Goal: Task Accomplishment & Management: Manage account settings

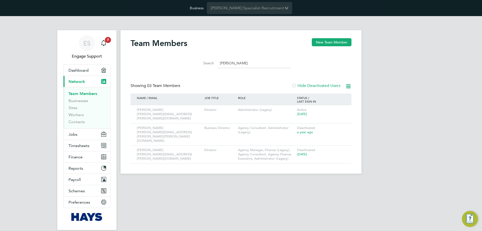
click at [50, 129] on div "ES Engage Support Notifications 7 Applications: Dashboard Current page: Network…" at bounding box center [241, 98] width 482 height 165
click at [437, 96] on div "ES Engage Support Notifications 7 Applications: Dashboard Current page: Network…" at bounding box center [241, 98] width 482 height 165
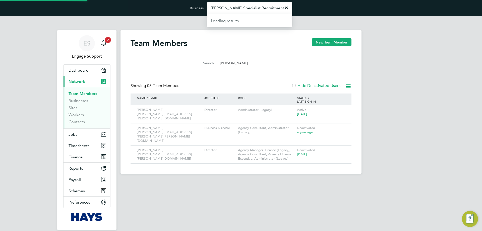
click at [233, 7] on input "Hays Specialist Recruitment Limited" at bounding box center [249, 8] width 85 height 12
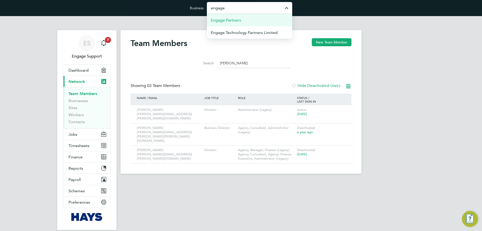
click at [227, 18] on span "Engage Partners" at bounding box center [226, 20] width 30 height 6
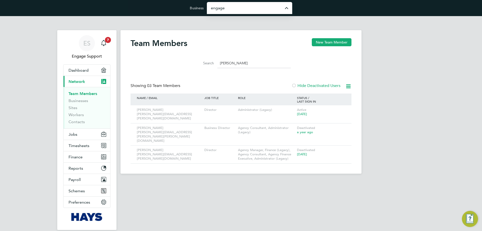
type input "Engage Partners"
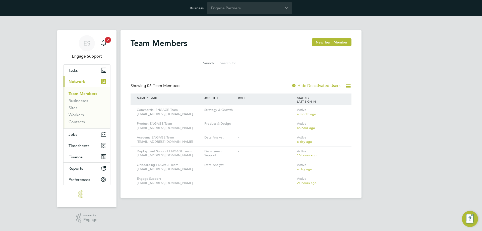
click at [82, 103] on li "Businesses" at bounding box center [88, 101] width 38 height 7
click at [82, 101] on link "Businesses" at bounding box center [79, 100] width 20 height 5
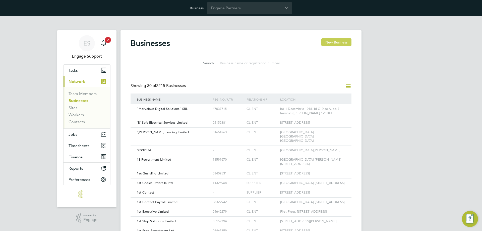
click at [341, 42] on button "New Business" at bounding box center [336, 42] width 30 height 8
type input "[GEOGRAPHIC_DATA]"
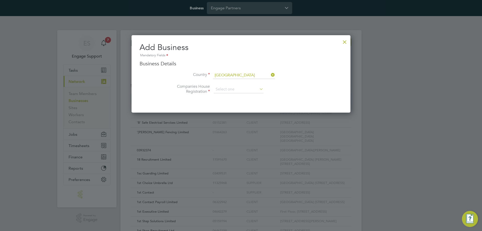
click at [253, 94] on li "Companies House Registration" at bounding box center [251, 92] width 183 height 17
click at [254, 90] on input at bounding box center [238, 90] width 49 height 8
click at [249, 101] on li "Unregistered" at bounding box center [239, 103] width 50 height 7
type input "Unregistered"
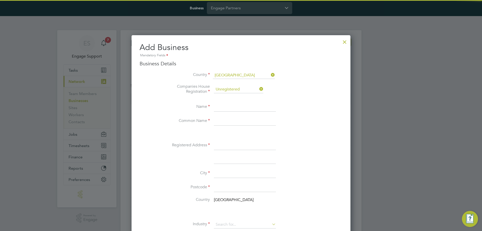
click at [244, 108] on input at bounding box center [245, 106] width 62 height 9
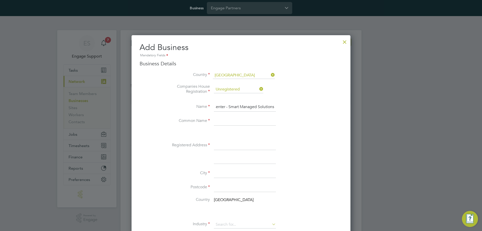
click at [239, 110] on input "Talent Center - Smart Managed Solutions" at bounding box center [245, 106] width 62 height 9
click at [239, 109] on input "Talent Center - Smart Managed Solutions" at bounding box center [245, 106] width 62 height 9
type input "Talent Center - Smart Managed Solutions"
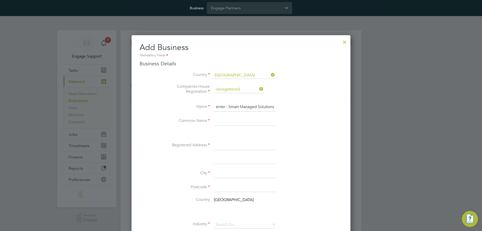
click at [239, 119] on input at bounding box center [245, 121] width 62 height 9
paste input "Talent Center - Smart Managed Solutions"
type input "Talent Center - Smart Managed Solutions"
click at [236, 143] on input at bounding box center [245, 145] width 62 height 9
paste input "Unit 201 Portsoken House, 155-157 Minories, London, United Kingdom, EC2N 1LJ"
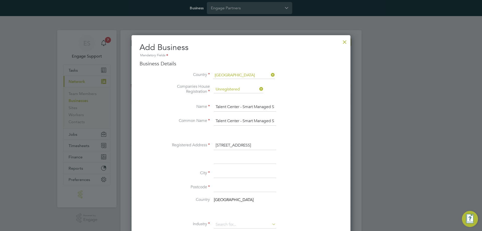
drag, startPoint x: 257, startPoint y: 145, endPoint x: 294, endPoint y: 147, distance: 36.7
click at [294, 147] on li "Registered Address Unit 201 Portsoken House, 155-157 Minories, London, United K…" at bounding box center [251, 148] width 183 height 14
type input "Unit 201 Portsoken House, 155-157 Minories, London, United Kingdom,"
click at [227, 188] on input at bounding box center [245, 187] width 62 height 9
paste input "EC2N 1LJ"
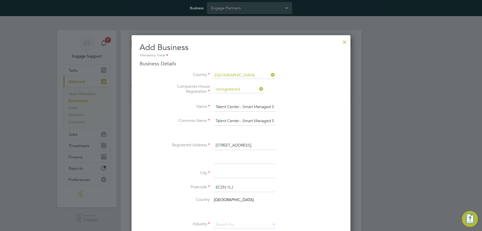
type input "EC2N 1LJ"
drag, startPoint x: 264, startPoint y: 145, endPoint x: 311, endPoint y: 146, distance: 47.0
click at [311, 145] on li "Registered Address Unit 201 Portsoken House, 155-157 Minories, London, United K…" at bounding box center [251, 148] width 183 height 14
click at [255, 143] on input "Unit 201 Portsoken House, 155-157 Minories, London, United Kingdom," at bounding box center [245, 145] width 62 height 9
drag, startPoint x: 227, startPoint y: 145, endPoint x: 240, endPoint y: 146, distance: 13.3
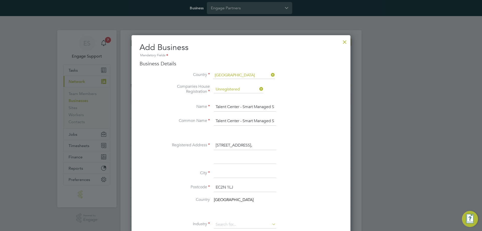
click at [240, 146] on input "Unit 201 Portsoken House, 155-157 Minories, London, United Kingdom," at bounding box center [245, 145] width 62 height 9
type input "Unit 201 Portsoken House, 155-157 Minories, , United Kingdom,"
click at [224, 172] on input at bounding box center [245, 173] width 62 height 9
paste input "[GEOGRAPHIC_DATA]"
type input "[GEOGRAPHIC_DATA]"
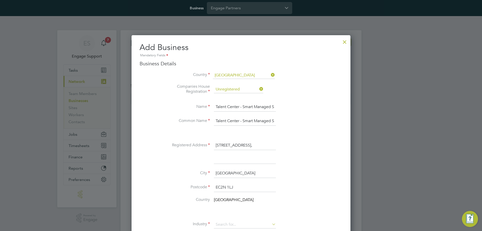
drag, startPoint x: 242, startPoint y: 147, endPoint x: 306, endPoint y: 149, distance: 64.6
click at [306, 149] on li "Registered Address Unit 201 Portsoken House, 155-157 Minories, , United Kingdom," at bounding box center [251, 148] width 183 height 14
click at [245, 144] on input "Unit 201 Portsoken House, 155-157 Minories, , United Kingdom," at bounding box center [245, 145] width 62 height 9
drag, startPoint x: 242, startPoint y: 145, endPoint x: 289, endPoint y: 146, distance: 47.2
click at [289, 146] on li "Registered Address Unit 201 Portsoken House, 155-157 Minories, , United Kingdom," at bounding box center [251, 148] width 183 height 14
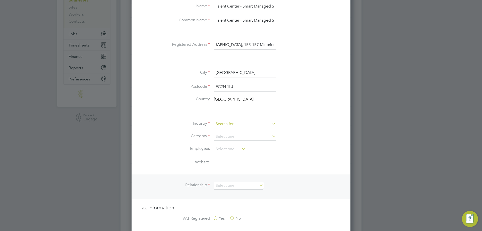
type input "Unit [GEOGRAPHIC_DATA], 155-157 Minories"
click at [240, 124] on input at bounding box center [245, 124] width 62 height 8
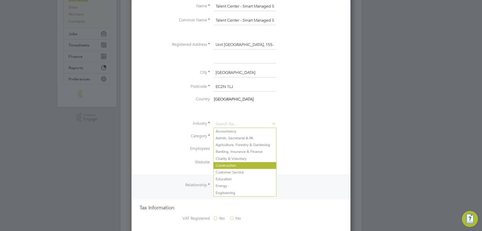
click at [239, 165] on li "Construction" at bounding box center [245, 165] width 63 height 7
type input "Construction"
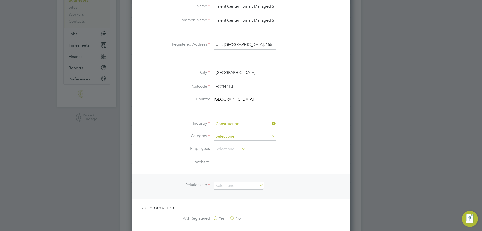
click at [234, 137] on input at bounding box center [245, 137] width 62 height 8
click at [234, 145] on li "Agency" at bounding box center [245, 143] width 63 height 7
type input "Agency"
click at [233, 149] on input at bounding box center [230, 149] width 32 height 8
click at [194, 160] on label "Website" at bounding box center [185, 161] width 50 height 5
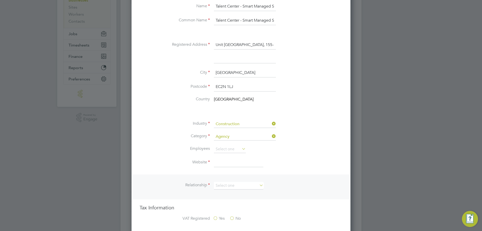
click at [244, 166] on input at bounding box center [238, 162] width 49 height 9
click at [244, 164] on input "smartmanagedsolutions." at bounding box center [238, 162] width 49 height 9
click at [233, 163] on input "smartmanagedsolutions." at bounding box center [238, 162] width 49 height 9
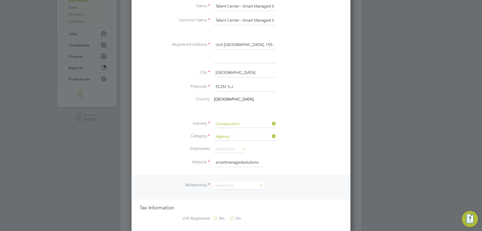
click at [233, 163] on input "smartmanagedsolutions." at bounding box center [238, 162] width 49 height 9
paste input "https://www.smartmanagedsolutions.com/"
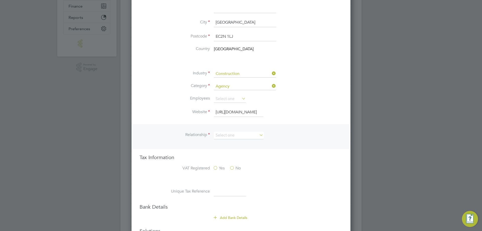
scroll to position [0, 28]
type input "https://www.smartmanagedsolutions.com"
click at [252, 134] on input at bounding box center [238, 136] width 49 height 8
click at [251, 140] on li "Client" at bounding box center [239, 142] width 50 height 7
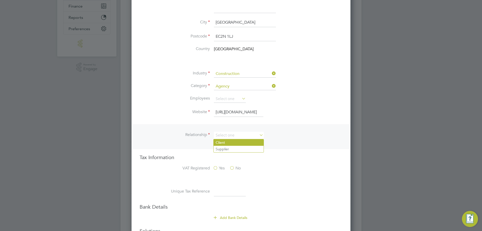
type input "Client"
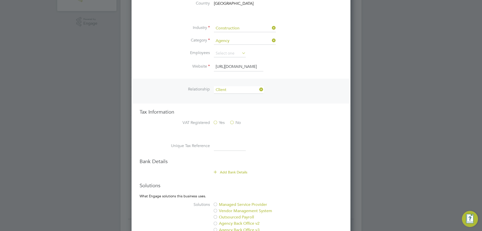
scroll to position [201, 0]
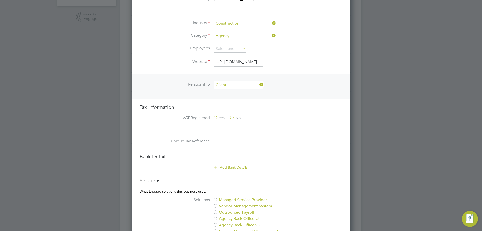
click at [233, 117] on label "No" at bounding box center [235, 117] width 11 height 5
click at [0, 0] on input "No" at bounding box center [0, 0] width 0 height 0
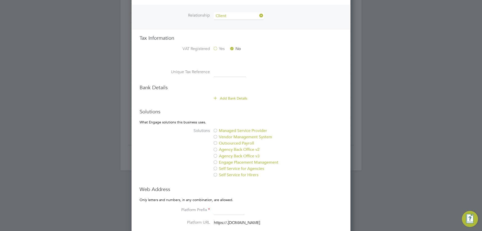
scroll to position [276, 0]
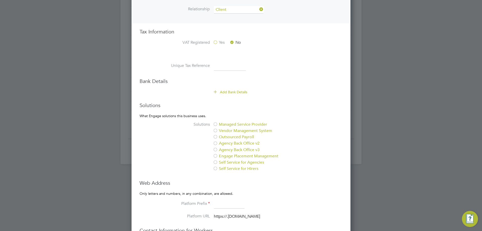
click at [222, 130] on label "Vendor Management System" at bounding box center [255, 130] width 84 height 5
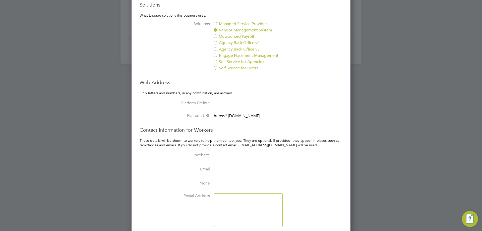
click at [230, 104] on input at bounding box center [229, 103] width 31 height 9
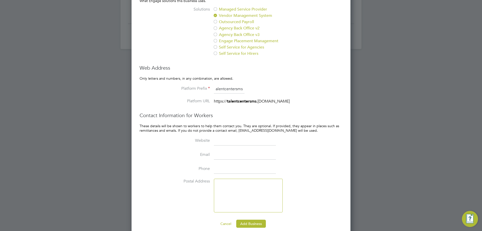
scroll to position [398, 0]
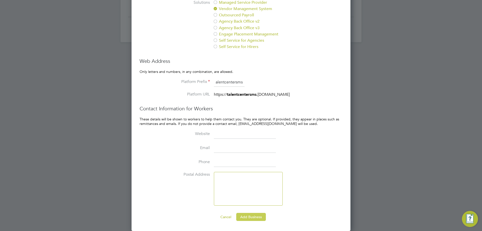
type input "talentcentersms"
click at [250, 217] on button "Add Business" at bounding box center [251, 217] width 30 height 8
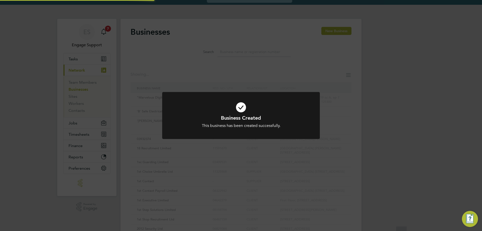
scroll to position [0, 0]
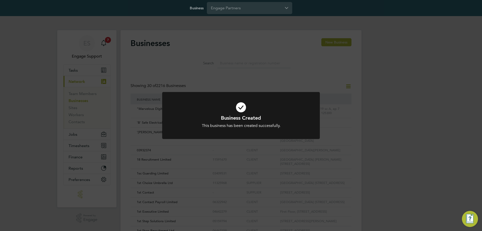
click at [382, 114] on div "Business Created This business has been created successfully. Cancel Okay" at bounding box center [241, 115] width 482 height 231
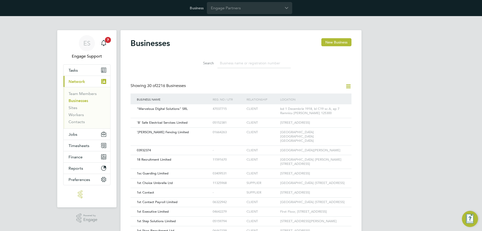
click at [25, 144] on div "ES Engage Support Notifications 7 Applications: Tasks Current page: Network Tea…" at bounding box center [241, 232] width 482 height 432
click at [243, 65] on input at bounding box center [253, 63] width 73 height 10
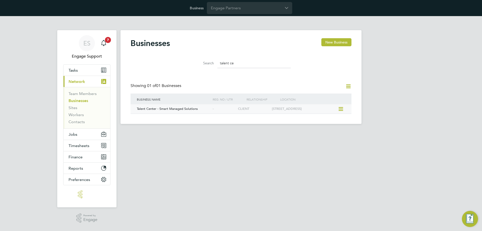
type input "talent ce"
click at [209, 112] on div "Talent Center - Smart Managed Solutions" at bounding box center [174, 108] width 76 height 9
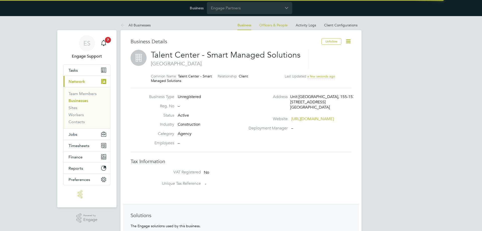
click at [348, 42] on icon at bounding box center [348, 41] width 6 height 6
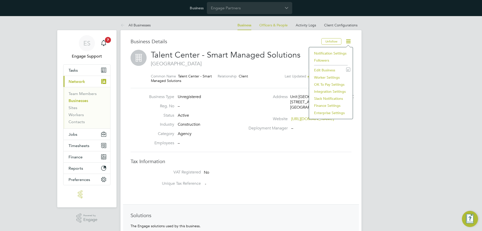
click at [332, 78] on li "Worker Settings" at bounding box center [331, 77] width 39 height 7
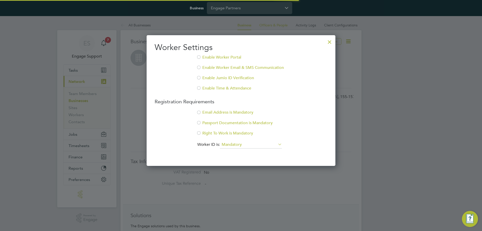
scroll to position [131, 189]
click at [212, 58] on li "Enable Worker Portal" at bounding box center [241, 60] width 173 height 10
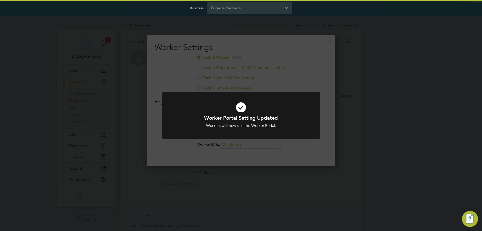
click at [199, 71] on div "Worker Portal Setting Updated Workers will now use the Worker Portal. Cancel Ok…" at bounding box center [241, 115] width 482 height 231
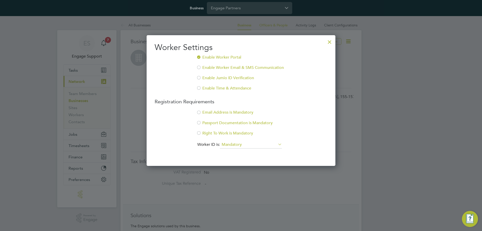
click at [198, 66] on div at bounding box center [198, 67] width 5 height 5
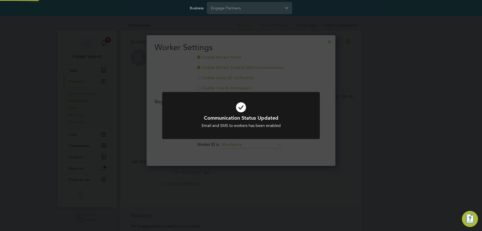
click at [161, 101] on div "Communication Status Updated Email and SMS to workers has been enabled Cancel O…" at bounding box center [241, 115] width 482 height 231
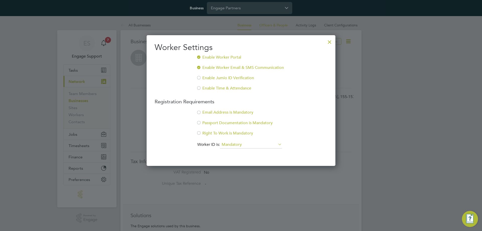
click at [200, 113] on div at bounding box center [198, 112] width 5 height 5
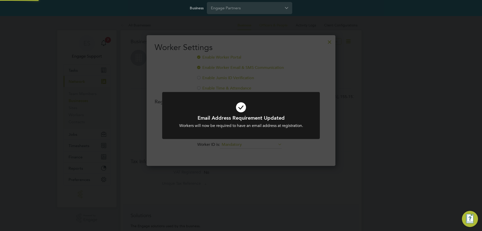
click at [163, 145] on div "Email Address Requirement Updated Workers will now be required to have an email…" at bounding box center [241, 115] width 482 height 231
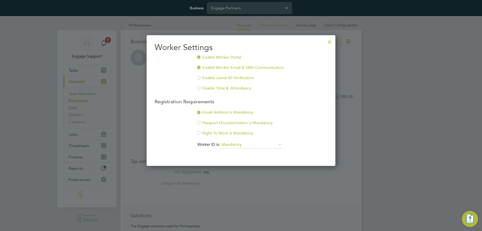
click at [331, 42] on div at bounding box center [329, 40] width 9 height 9
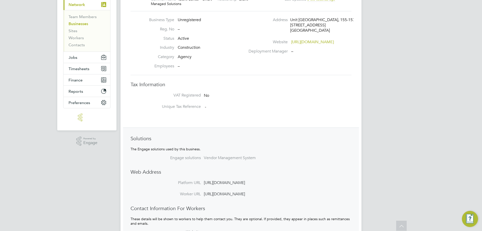
scroll to position [0, 0]
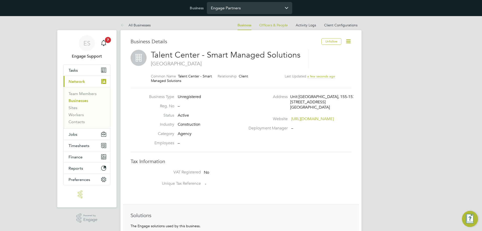
click at [251, 9] on input "Engage Partners" at bounding box center [249, 8] width 85 height 12
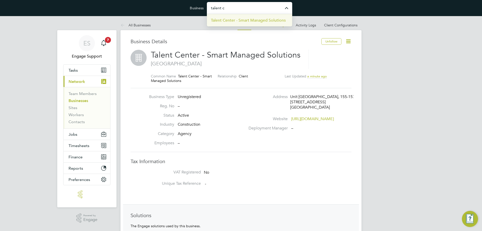
click at [252, 18] on span "Talent Center - Smart Managed Solutions" at bounding box center [248, 20] width 75 height 6
type input "Talent Center - Smart Managed Solutions"
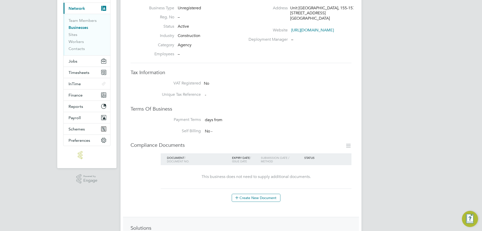
scroll to position [2, 0]
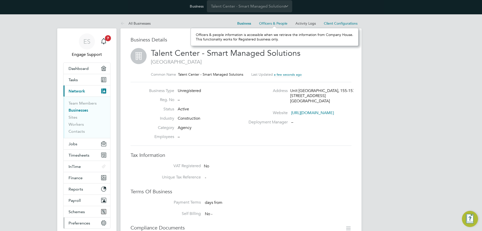
click at [84, 222] on span "Preferences" at bounding box center [80, 222] width 22 height 5
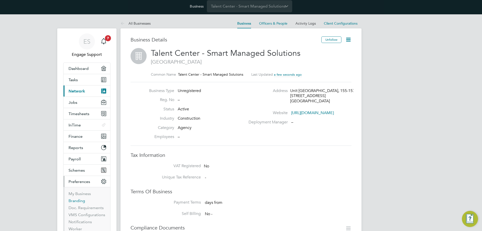
click at [80, 201] on link "Branding" at bounding box center [77, 200] width 17 height 5
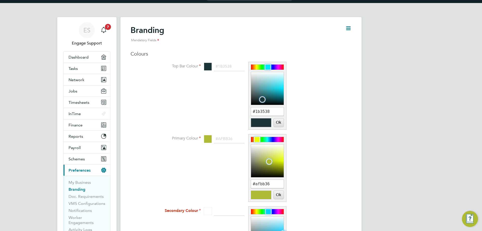
scroll to position [25, 0]
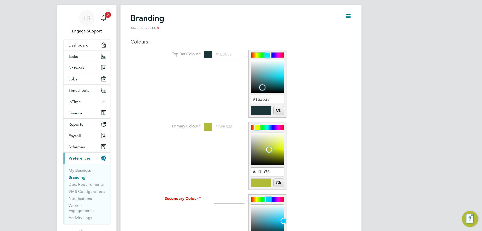
click at [142, 121] on div "Colours Top Bar Colour #1B3538 #1b3538 Ok Cancel Primary Colour #AFBB36 #afbb36…" at bounding box center [241, 152] width 221 height 228
click at [265, 175] on input "#afbb36" at bounding box center [267, 171] width 33 height 9
paste input "0d8294"
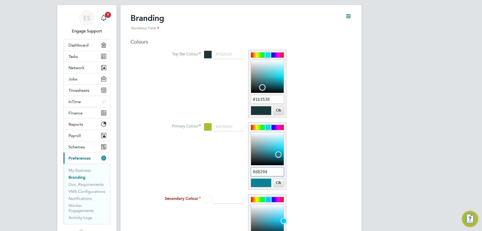
type input "0d8294"
click at [282, 187] on button "Ok" at bounding box center [279, 183] width 10 height 9
type input "#0d8294"
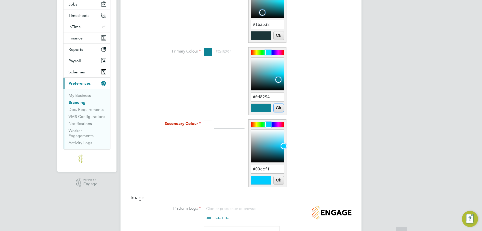
scroll to position [100, 0]
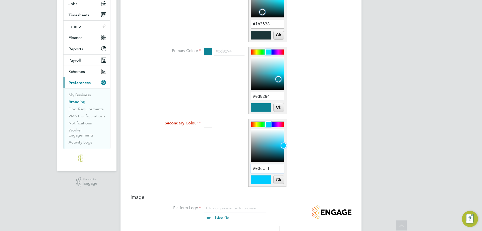
click at [276, 173] on input "#00ccff" at bounding box center [267, 168] width 33 height 9
paste input "0d8294"
type input "0d8294"
click at [277, 184] on button "Ok" at bounding box center [279, 179] width 10 height 9
type input "#0d8294"
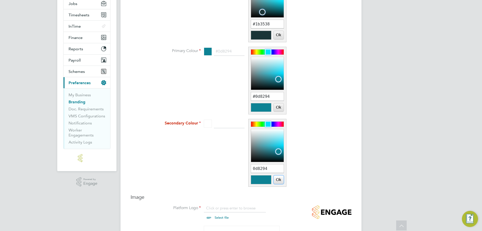
type input "#0d8294"
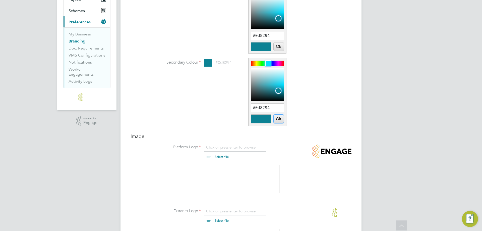
scroll to position [201, 0]
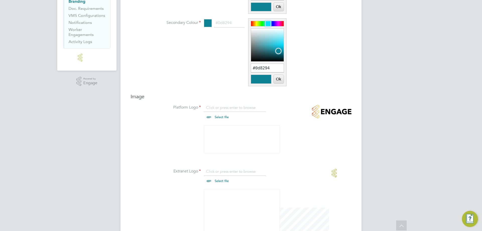
click at [225, 120] on input "file" at bounding box center [226, 112] width 79 height 15
type input "C:\fakepath\ENGAGE Platform Logo.png"
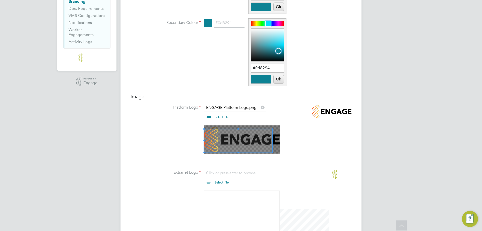
click at [175, 154] on li at bounding box center [251, 142] width 201 height 35
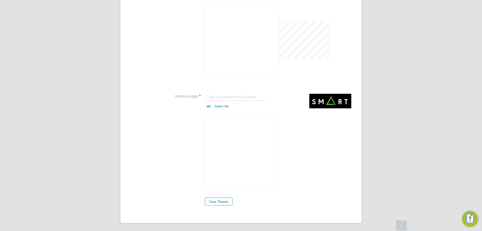
scroll to position [397, 0]
click at [224, 104] on input "file" at bounding box center [226, 101] width 79 height 15
type input "C:\fakepath\sms.png"
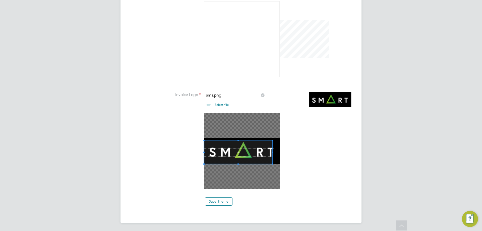
click at [202, 166] on li at bounding box center [251, 154] width 201 height 82
click at [293, 132] on li at bounding box center [251, 154] width 201 height 82
click at [215, 199] on button "Save Theme" at bounding box center [219, 201] width 28 height 8
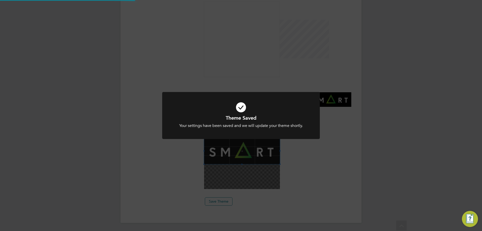
scroll to position [7, 62]
click at [178, 166] on div "Theme Saved Your settings have been saved and we will update your theme shortly…" at bounding box center [241, 115] width 482 height 231
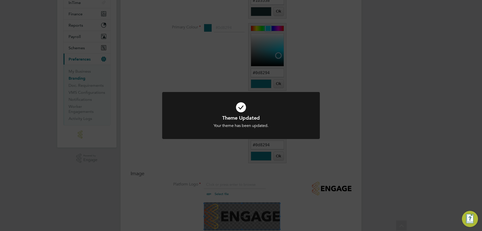
scroll to position [47, 0]
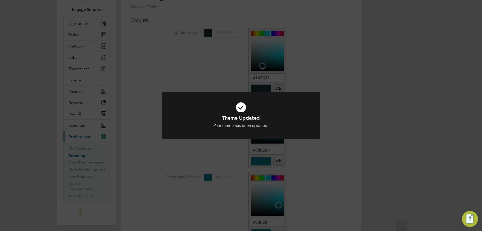
drag, startPoint x: 85, startPoint y: 188, endPoint x: 79, endPoint y: 188, distance: 5.8
click at [85, 188] on div "Theme Updated Your theme has been updated. Cancel Okay" at bounding box center [241, 115] width 482 height 231
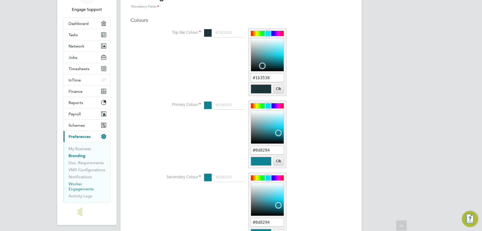
click at [78, 188] on link "Worker Engagements" at bounding box center [81, 186] width 25 height 10
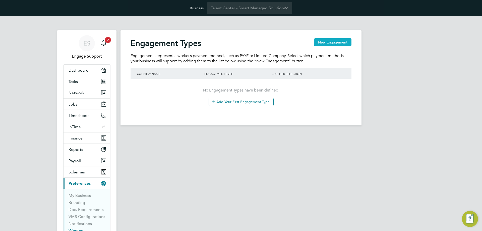
click at [326, 43] on button "New Engagement" at bounding box center [332, 42] width 37 height 8
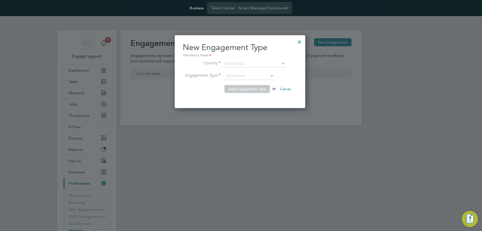
scroll to position [73, 132]
click at [269, 64] on input at bounding box center [254, 63] width 62 height 7
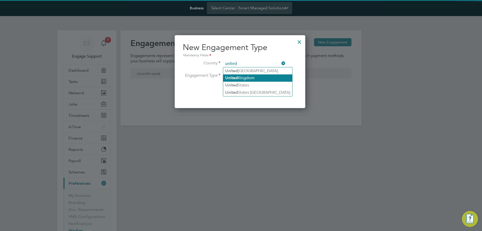
click at [257, 78] on li "United Kingdom" at bounding box center [257, 77] width 69 height 7
type input "[GEOGRAPHIC_DATA]"
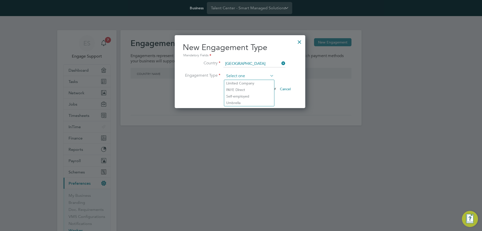
click at [256, 77] on input at bounding box center [248, 76] width 49 height 8
click at [253, 83] on li "Limited Company" at bounding box center [249, 83] width 50 height 7
type input "Limited Company"
click at [252, 89] on span "Add Engagement Type" at bounding box center [246, 89] width 37 height 5
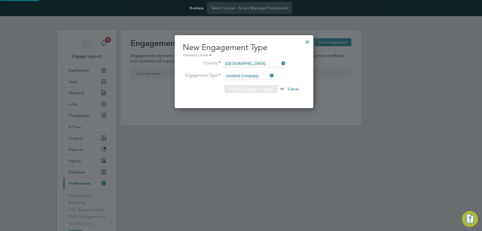
scroll to position [73, 140]
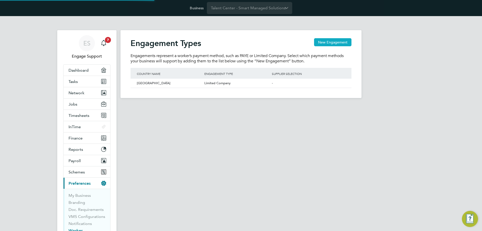
click at [333, 43] on button "New Engagement" at bounding box center [332, 42] width 37 height 8
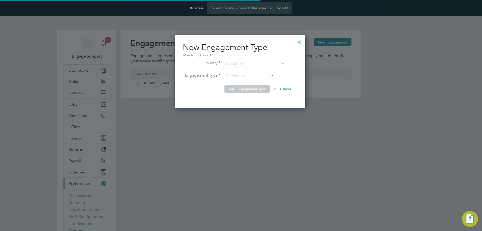
scroll to position [73, 132]
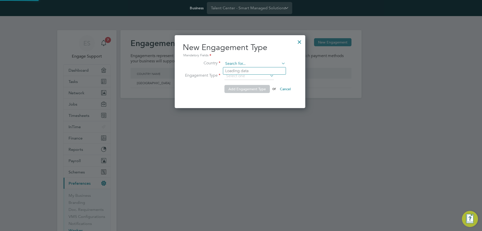
click at [248, 64] on input at bounding box center [254, 63] width 62 height 7
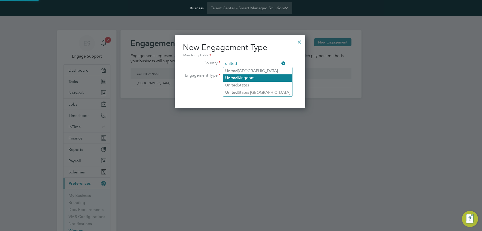
click at [244, 77] on li "United Kingdom" at bounding box center [257, 77] width 69 height 7
type input "United Kingdom"
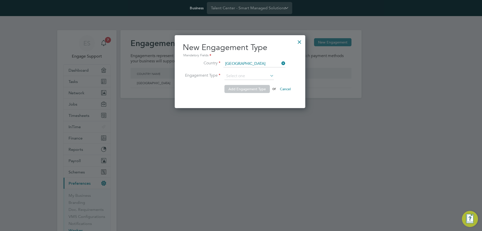
click at [244, 77] on input at bounding box center [248, 76] width 49 height 8
click at [244, 91] on li "PAYE Direct" at bounding box center [249, 89] width 50 height 7
type input "PAYE Direct"
click at [245, 85] on button "Add Engagement Type" at bounding box center [246, 89] width 45 height 8
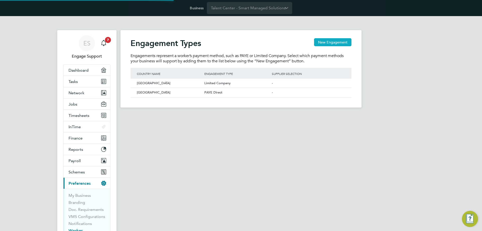
click at [341, 41] on button "New Engagement" at bounding box center [332, 42] width 37 height 8
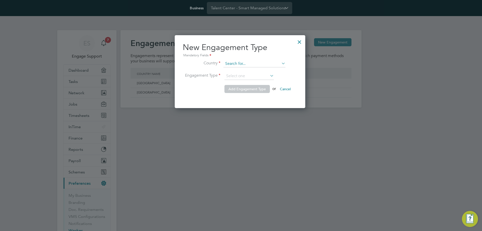
scroll to position [73, 132]
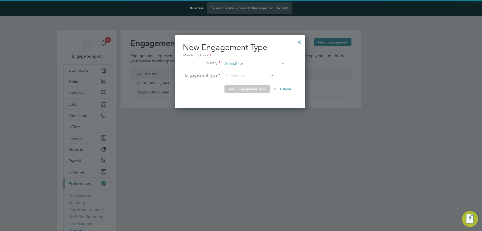
click at [260, 63] on input at bounding box center [254, 63] width 62 height 7
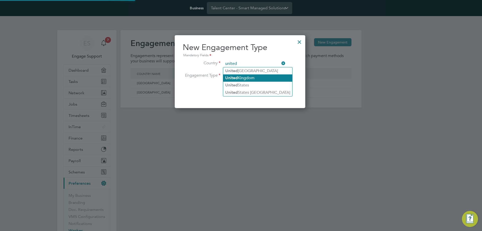
click at [250, 76] on li "United Kingdom" at bounding box center [257, 77] width 69 height 7
type input "United Kingdom"
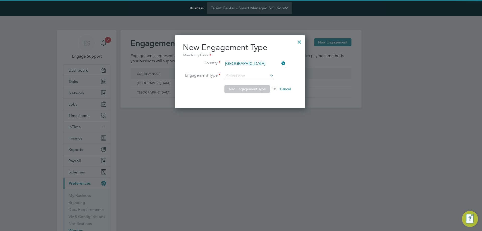
click at [250, 76] on input at bounding box center [248, 76] width 49 height 8
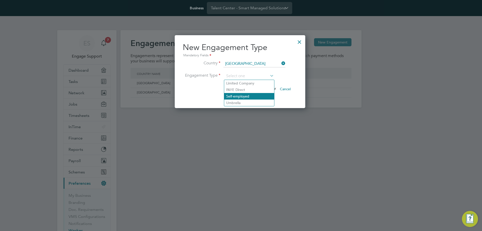
click at [245, 96] on li "Self-employed" at bounding box center [249, 96] width 50 height 7
type input "Self-employed"
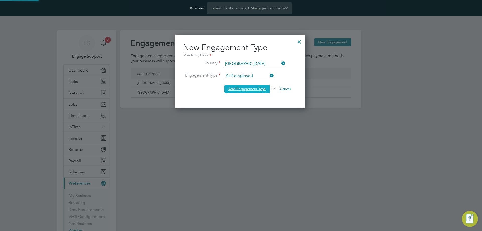
click at [245, 90] on span "Add Engagement Type" at bounding box center [246, 89] width 37 height 5
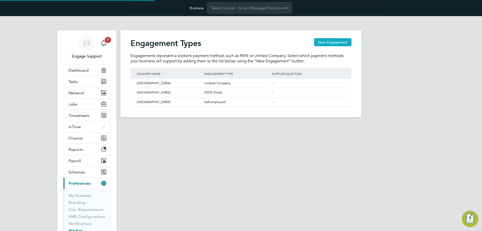
click at [334, 41] on button "New Engagement" at bounding box center [332, 42] width 37 height 8
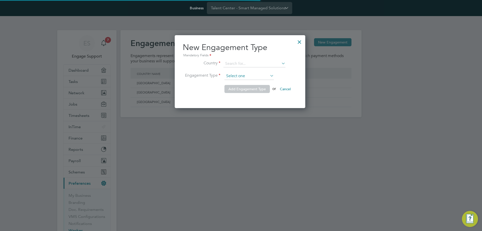
scroll to position [73, 132]
click at [262, 64] on input at bounding box center [254, 63] width 62 height 7
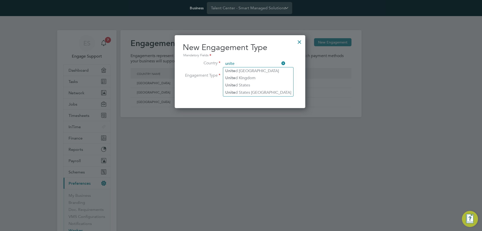
type input "unite"
click at [302, 42] on div at bounding box center [299, 40] width 9 height 9
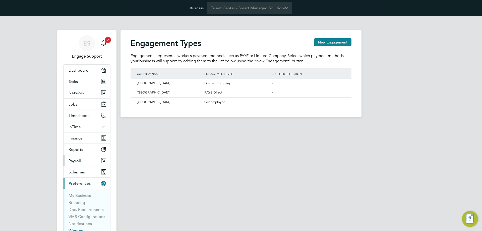
click at [88, 161] on button "Payroll" at bounding box center [87, 160] width 47 height 11
click at [331, 44] on button "New Engagement" at bounding box center [332, 42] width 37 height 8
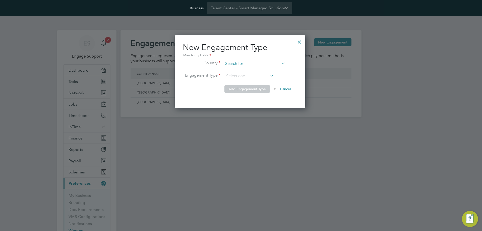
click at [257, 62] on input at bounding box center [254, 63] width 62 height 7
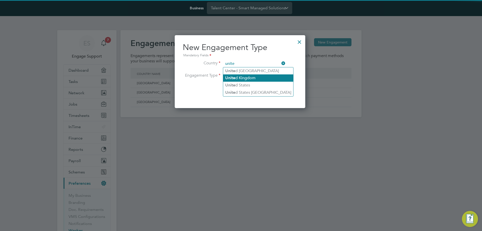
click at [250, 78] on li "Unite d Kingdom" at bounding box center [258, 77] width 70 height 7
type input "United Kingdom"
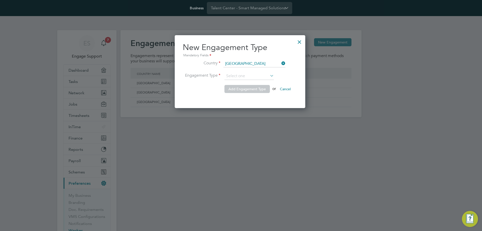
click at [250, 78] on input at bounding box center [248, 76] width 49 height 8
click at [250, 101] on li "Umbrella" at bounding box center [249, 102] width 50 height 7
type input "Umbrella"
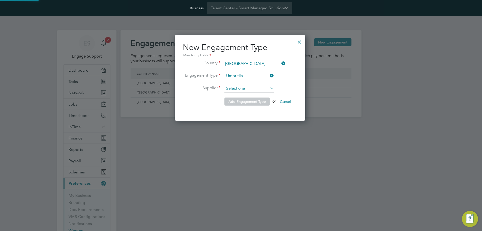
click at [251, 89] on input at bounding box center [248, 89] width 49 height 8
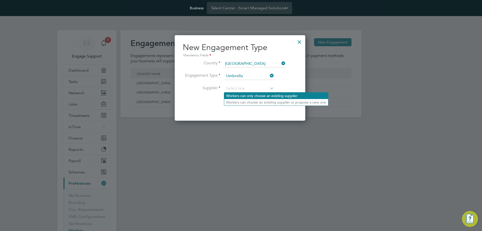
click at [253, 95] on li "Workers can only choose an existing supplier" at bounding box center [276, 95] width 104 height 7
type input "Workers can only choose an existing supplier"
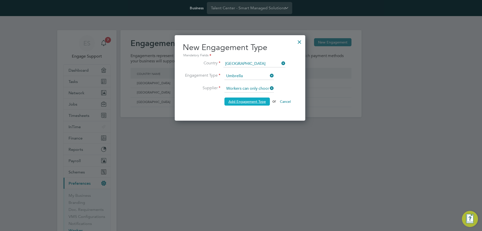
click at [253, 99] on span "Add Engagement Type" at bounding box center [246, 101] width 37 height 5
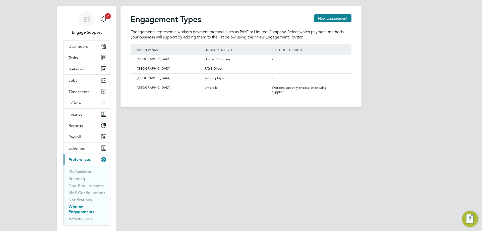
scroll to position [25, 0]
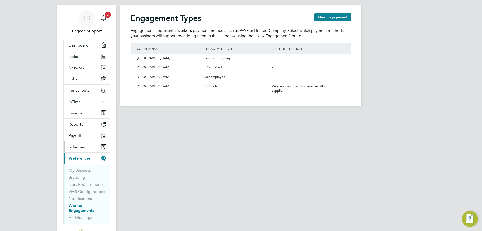
click at [82, 146] on span "Schemes" at bounding box center [77, 146] width 16 height 5
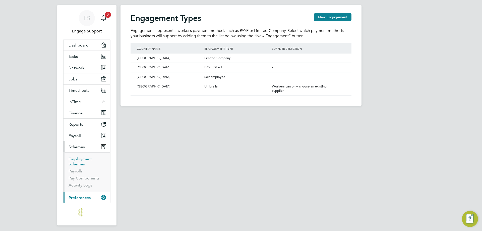
click at [81, 162] on link "Employment Schemes" at bounding box center [80, 161] width 23 height 10
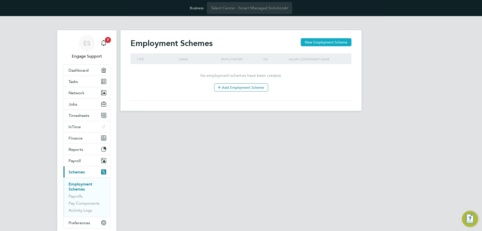
click at [340, 41] on button "New Employment Scheme" at bounding box center [326, 42] width 51 height 8
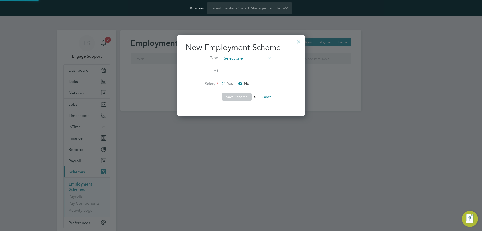
click at [244, 59] on input at bounding box center [246, 59] width 49 height 8
click at [246, 71] on li "PAYE (Standard)" at bounding box center [247, 72] width 50 height 7
type input "PAYE (Standard)"
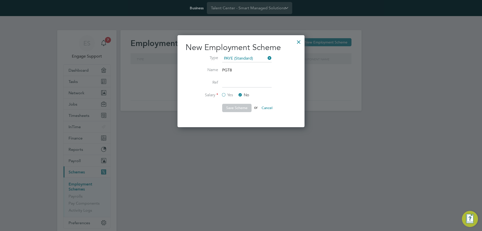
click at [238, 82] on input at bounding box center [246, 82] width 49 height 9
type input "1"
click at [236, 108] on button "Save Scheme" at bounding box center [236, 108] width 29 height 8
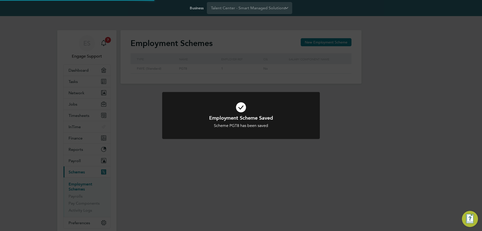
click at [71, 195] on div "Employment Scheme Saved Scheme PGT8 has been saved Cancel Okay" at bounding box center [241, 115] width 482 height 231
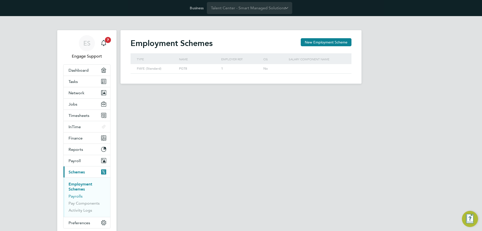
click at [74, 195] on link "Payrolls" at bounding box center [76, 196] width 14 height 5
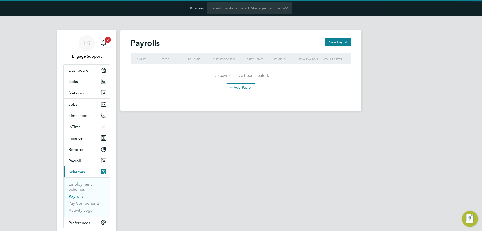
click at [338, 45] on button "New Payroll" at bounding box center [338, 42] width 27 height 8
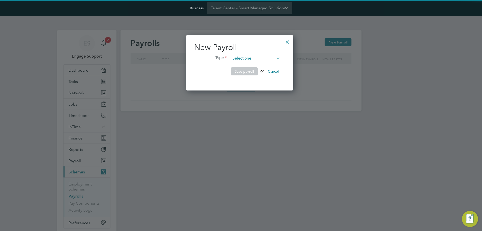
drag, startPoint x: 246, startPoint y: 63, endPoint x: 248, endPoint y: 60, distance: 3.4
click at [246, 62] on li "Type" at bounding box center [239, 61] width 91 height 13
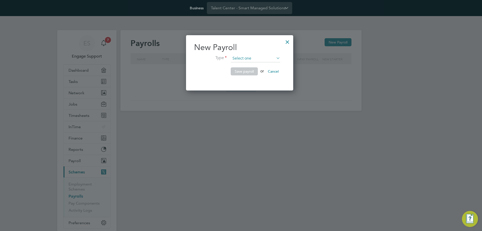
click at [248, 60] on input at bounding box center [255, 59] width 49 height 8
click at [249, 64] on li "PAYE (Standard)" at bounding box center [256, 65] width 50 height 7
type input "PAYE (Standard)"
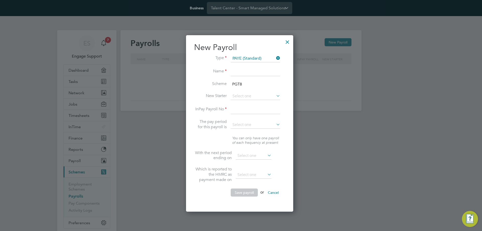
click at [249, 71] on input at bounding box center [255, 71] width 49 height 9
type input "PAYE"
click at [255, 96] on input at bounding box center [255, 96] width 49 height 8
click at [256, 100] on li "Pay info" at bounding box center [256, 103] width 50 height 7
type input "Pay info"
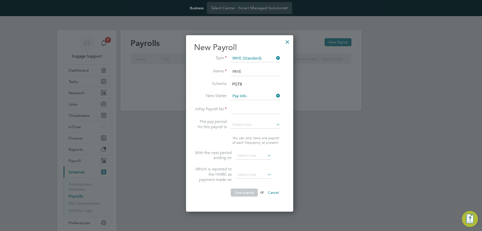
click at [255, 111] on input at bounding box center [255, 109] width 49 height 9
type input "1"
click at [256, 128] on input at bounding box center [255, 125] width 49 height 8
click at [258, 132] on li "Weekly" at bounding box center [256, 132] width 50 height 7
type input "Weekly"
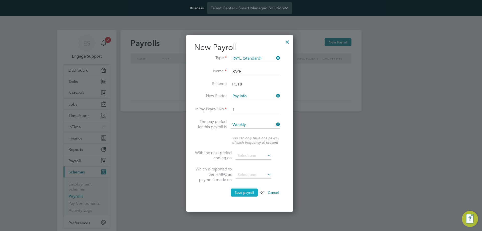
click at [245, 191] on button "Save payroll" at bounding box center [244, 192] width 27 height 8
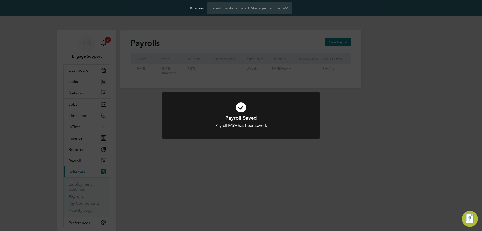
click at [75, 190] on div "Payroll Saved Payroll PAYE has been saved. Cancel Okay" at bounding box center [241, 115] width 482 height 231
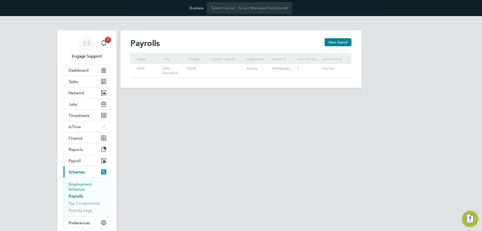
click at [75, 187] on link "Employment Schemes" at bounding box center [80, 187] width 23 height 10
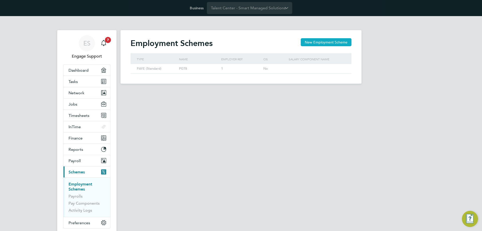
click at [336, 40] on button "New Employment Scheme" at bounding box center [326, 42] width 51 height 8
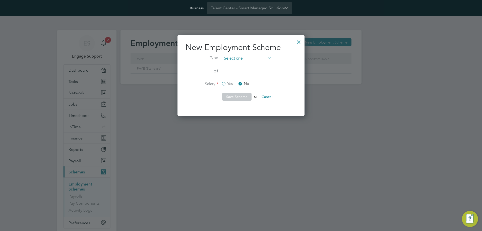
click at [256, 58] on input at bounding box center [246, 59] width 49 height 8
click at [252, 66] on li "CIS" at bounding box center [247, 65] width 50 height 7
type input "CIS"
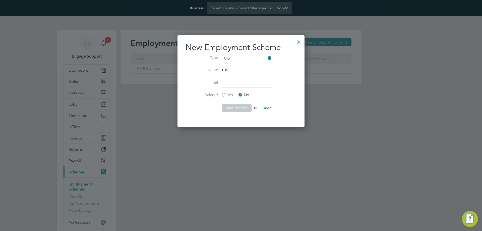
click at [237, 85] on input at bounding box center [246, 82] width 49 height 9
type input "1"
drag, startPoint x: 235, startPoint y: 108, endPoint x: 245, endPoint y: 103, distance: 11.3
click at [236, 108] on button "Save Scheme" at bounding box center [236, 108] width 29 height 8
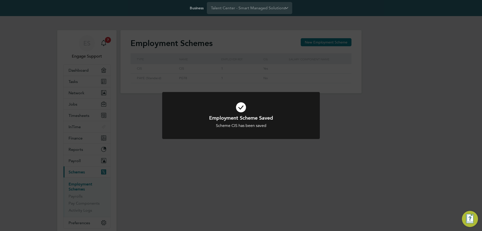
click at [83, 197] on div "Employment Scheme Saved Scheme CIS has been saved Cancel Okay" at bounding box center [241, 115] width 482 height 231
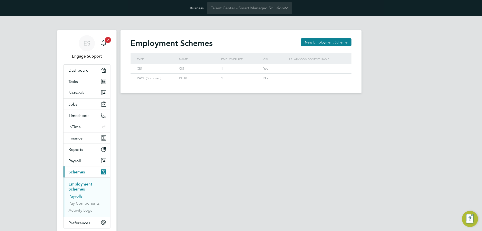
click at [78, 196] on link "Payrolls" at bounding box center [76, 196] width 14 height 5
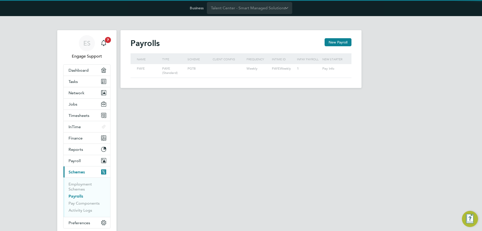
click at [328, 43] on button "New Payroll" at bounding box center [338, 42] width 27 height 8
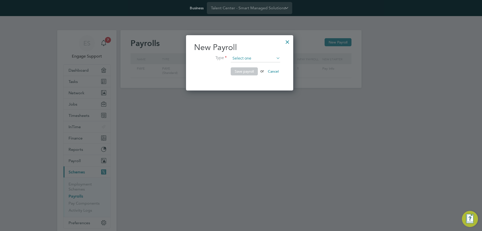
click at [256, 60] on input at bounding box center [255, 59] width 49 height 8
click at [250, 80] on li "Sole Trader" at bounding box center [256, 78] width 50 height 7
type input "Sole Trader"
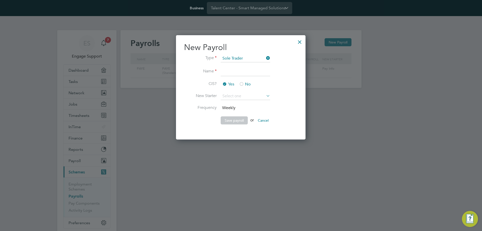
click at [252, 72] on input at bounding box center [245, 71] width 49 height 9
type input "CIS"
click at [250, 96] on input at bounding box center [245, 96] width 49 height 8
click at [250, 105] on li "Pay info" at bounding box center [245, 103] width 50 height 7
type input "Pay info"
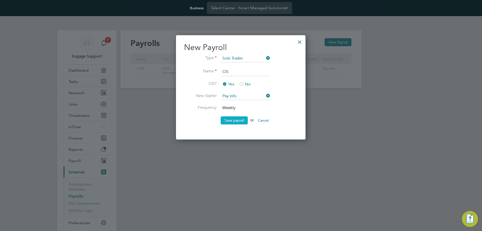
click at [232, 122] on button "Save payroll" at bounding box center [234, 120] width 27 height 8
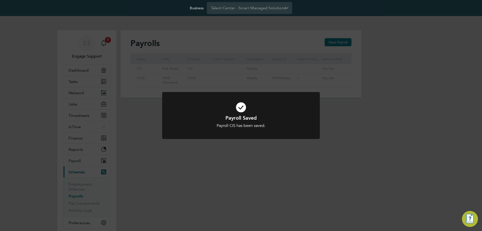
drag, startPoint x: 177, startPoint y: 198, endPoint x: 184, endPoint y: 190, distance: 10.8
click at [177, 198] on div "Payroll Saved Payroll CIS has been saved. Cancel Okay" at bounding box center [241, 115] width 482 height 231
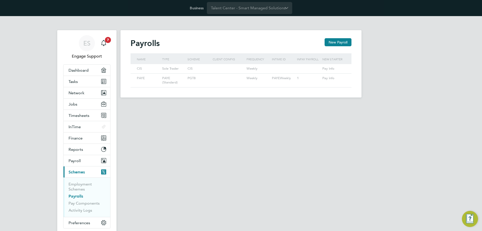
click at [16, 105] on html "Business Talent Center - Smart Managed Solutions ES Engage Support Notification…" at bounding box center [241, 52] width 482 height 105
click at [86, 92] on button "Network" at bounding box center [87, 92] width 47 height 11
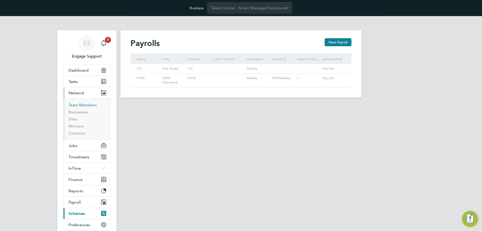
drag, startPoint x: 85, startPoint y: 105, endPoint x: 88, endPoint y: 104, distance: 2.8
click at [85, 105] on link "Team Members" at bounding box center [83, 104] width 28 height 5
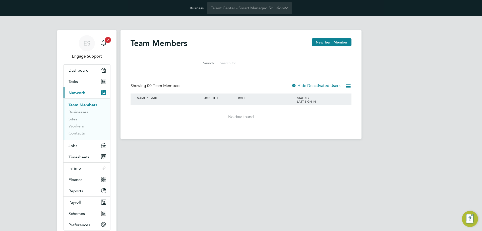
drag, startPoint x: 14, startPoint y: 184, endPoint x: 26, endPoint y: 189, distance: 13.4
click at [14, 147] on html "Business Talent Center - Smart Managed Solutions ES Engage Support Notification…" at bounding box center [241, 73] width 482 height 147
click at [390, 93] on div "ES Engage Support Notifications 7 Applications: Dashboard Tasks Current page: N…" at bounding box center [241, 81] width 482 height 131
click at [449, 79] on div "ES Engage Support Notifications 7 Applications: Dashboard Tasks Current page: N…" at bounding box center [241, 81] width 482 height 131
click at [248, 12] on input "Talent Center - Smart Managed Solutions" at bounding box center [249, 8] width 85 height 12
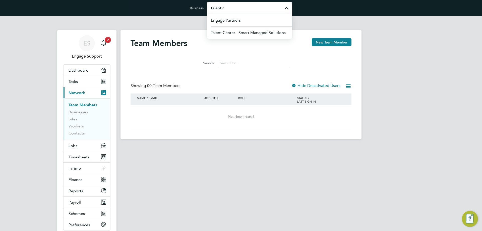
click at [266, 147] on html "Business talent c Engage Partners Talent Center - Smart Managed Solutions ES En…" at bounding box center [241, 73] width 482 height 147
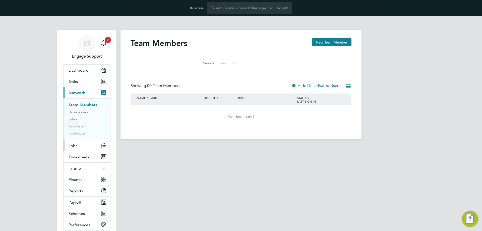
click at [88, 145] on button "Jobs" at bounding box center [87, 145] width 47 height 11
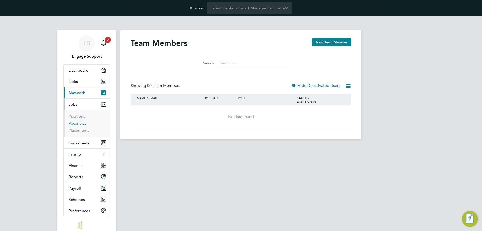
click at [82, 124] on link "Vacancies" at bounding box center [78, 123] width 18 height 5
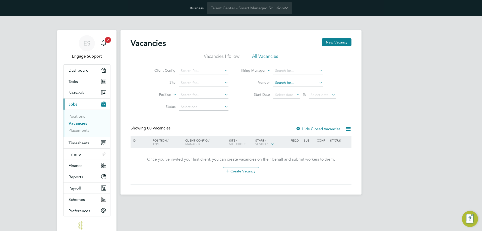
click at [291, 81] on input at bounding box center [297, 82] width 49 height 7
click at [257, 118] on div "Vacancies New Vacancy Vacancies I follow All Vacancies Client Config Site Posit…" at bounding box center [241, 111] width 221 height 146
click at [290, 84] on input at bounding box center [297, 82] width 49 height 7
click at [260, 10] on input "Talent Center - Smart Managed Solutions" at bounding box center [249, 8] width 85 height 12
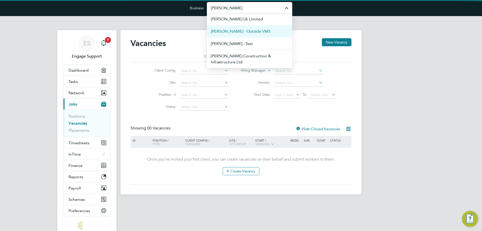
scroll to position [26, 0]
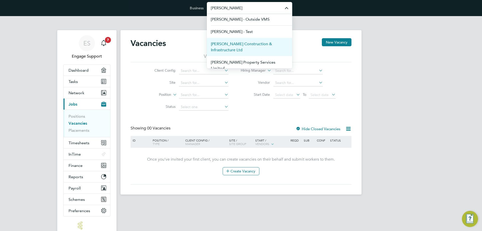
click at [253, 43] on span "Morgan Sindall Construction & Infrastructure Ltd" at bounding box center [249, 47] width 77 height 12
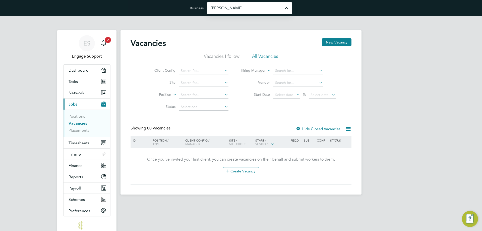
type input "Morgan Sindall Construction & Infrastructure Ltd"
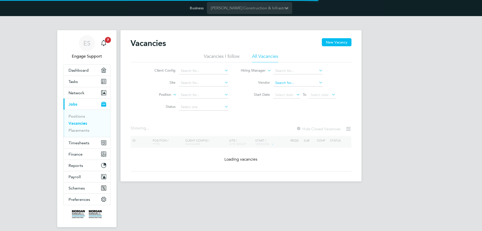
click at [289, 83] on input at bounding box center [297, 82] width 49 height 7
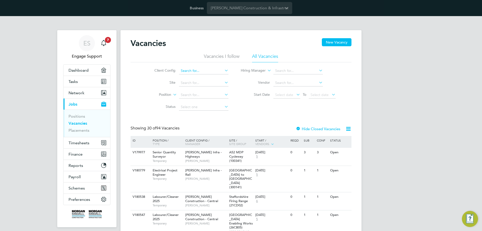
click at [206, 69] on input at bounding box center [203, 70] width 49 height 7
click at [310, 84] on input at bounding box center [297, 82] width 49 height 7
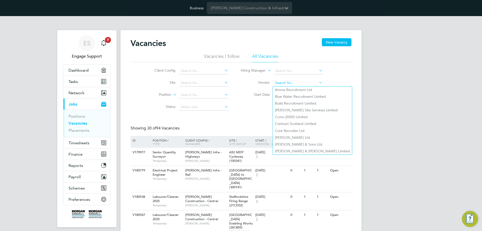
type input "t"
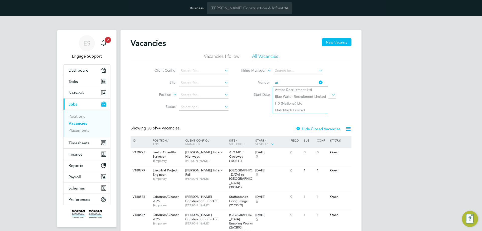
type input "a"
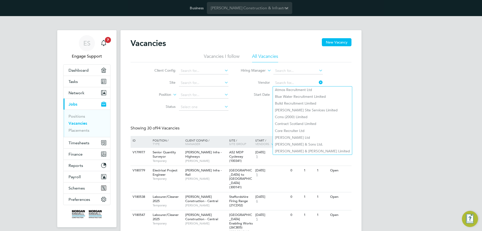
click at [191, 74] on li "Client Config" at bounding box center [187, 71] width 94 height 12
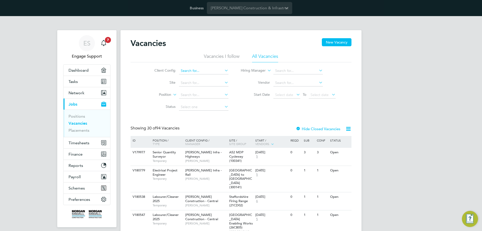
click at [191, 70] on input at bounding box center [203, 70] width 49 height 7
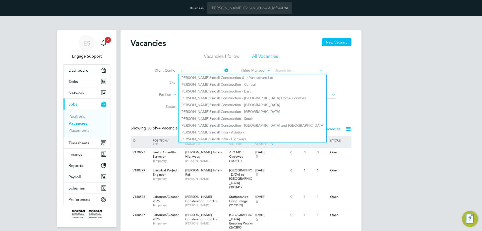
type input "s"
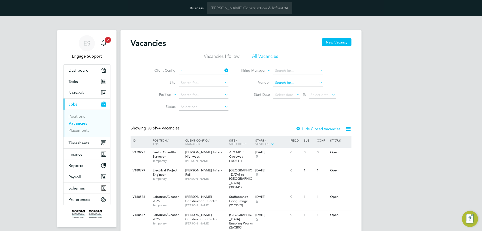
drag, startPoint x: 323, startPoint y: 114, endPoint x: 316, endPoint y: 83, distance: 32.2
click at [309, 84] on input at bounding box center [297, 82] width 49 height 7
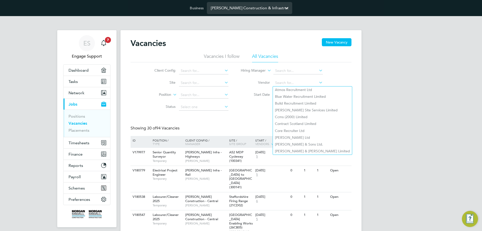
click at [263, 7] on input "[PERSON_NAME] Construction & Infrastructure Ltd" at bounding box center [249, 8] width 85 height 12
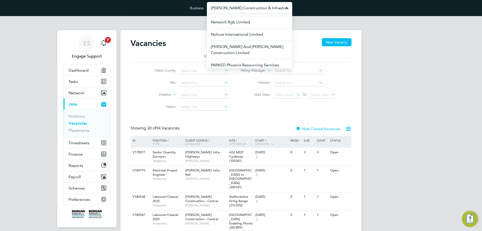
scroll to position [176, 0]
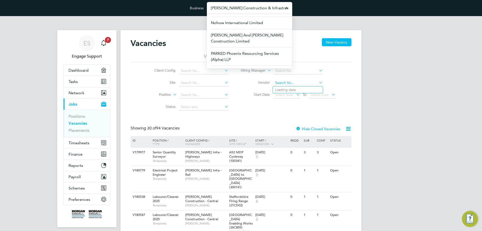
click at [305, 82] on input at bounding box center [297, 82] width 49 height 7
type input "o'n"
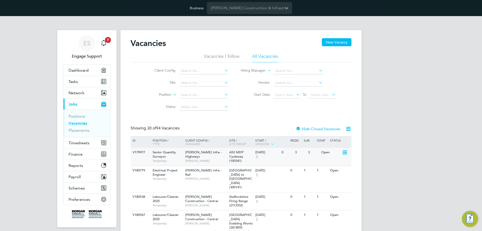
click at [219, 159] on span "[PERSON_NAME]" at bounding box center [205, 161] width 41 height 4
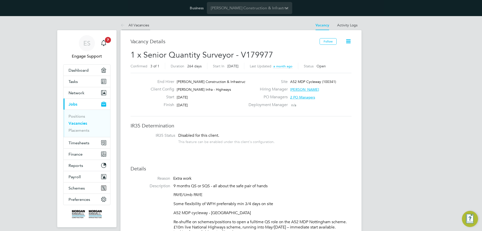
click at [141, 24] on link "All Vacancies" at bounding box center [135, 25] width 29 height 5
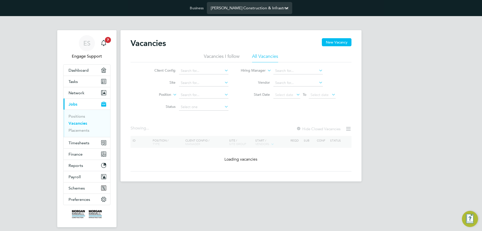
click at [239, 10] on input "Morgan Sindall Construction & Infrastructure Ltd" at bounding box center [249, 8] width 85 height 12
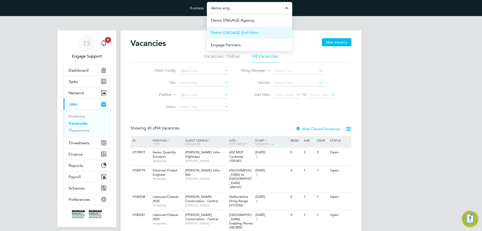
click at [257, 32] on span "Demo ENGAGE End Hirer" at bounding box center [235, 33] width 48 height 6
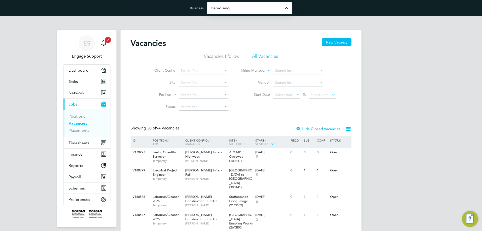
type input "Demo ENGAGE End Hirer"
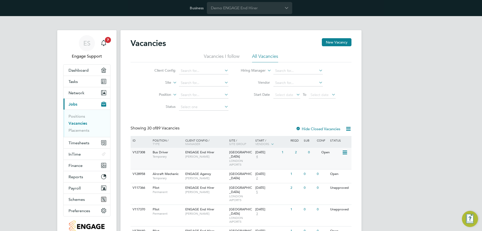
click at [245, 153] on span "[GEOGRAPHIC_DATA]" at bounding box center [240, 154] width 23 height 9
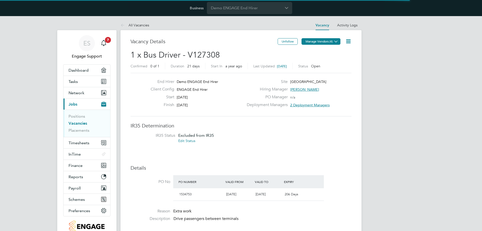
click at [311, 41] on button "Manage Vendors (4)" at bounding box center [321, 41] width 39 height 7
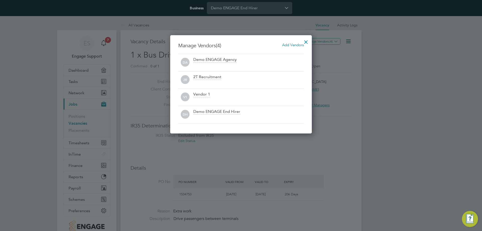
click at [294, 44] on span "Add Vendors" at bounding box center [293, 44] width 22 height 5
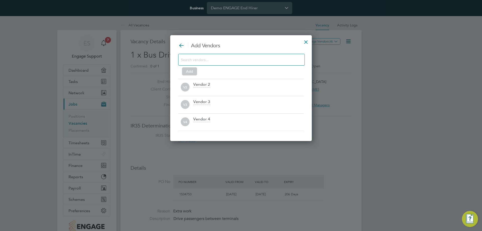
click at [307, 41] on div at bounding box center [306, 40] width 9 height 9
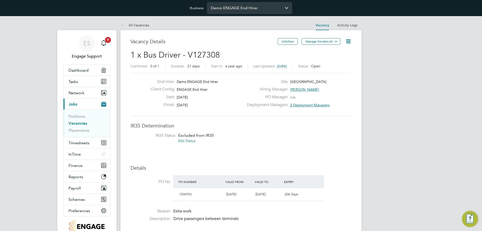
click at [240, 9] on input "Demo ENGAGE End Hirer" at bounding box center [249, 8] width 85 height 12
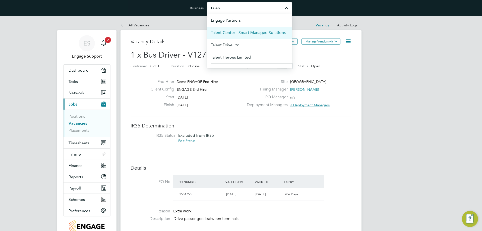
click at [246, 33] on span "Talent Center - Smart Managed Solutions" at bounding box center [248, 33] width 75 height 6
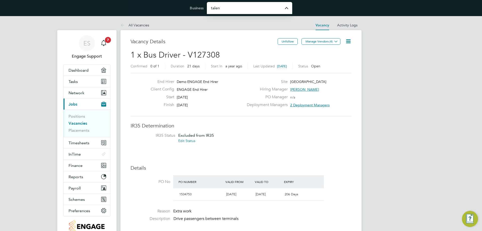
type input "Talent Center - Smart Managed Solutions"
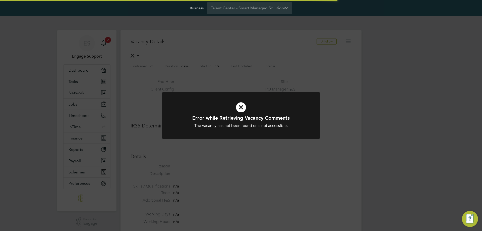
scroll to position [8, 108]
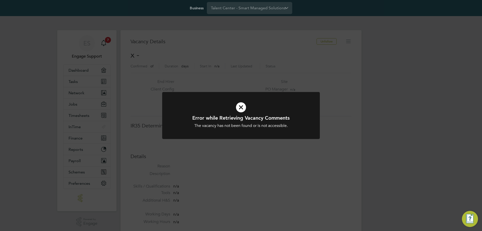
click at [245, 162] on div "Error while Retrieving Vacancy Comments The vacancy has not been found or is no…" at bounding box center [241, 115] width 482 height 231
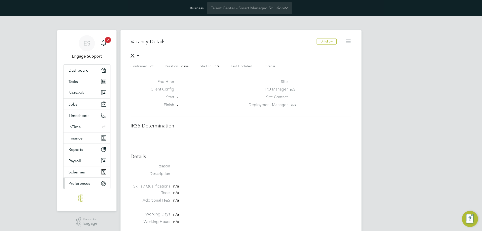
click at [87, 181] on span "Preferences" at bounding box center [80, 183] width 22 height 5
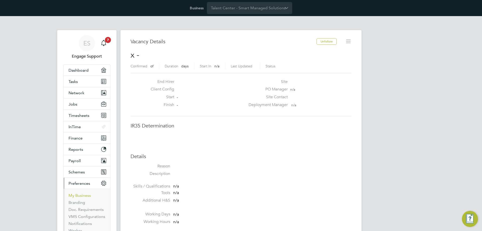
click at [84, 194] on link "My Business" at bounding box center [80, 195] width 22 height 5
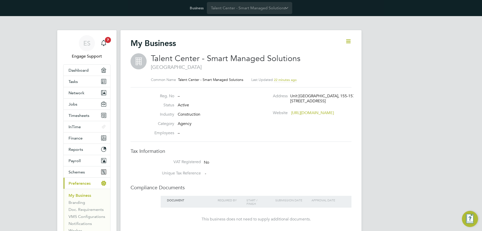
click at [348, 42] on icon at bounding box center [348, 41] width 6 height 6
click at [341, 54] on li "Edit Business e" at bounding box center [336, 53] width 30 height 7
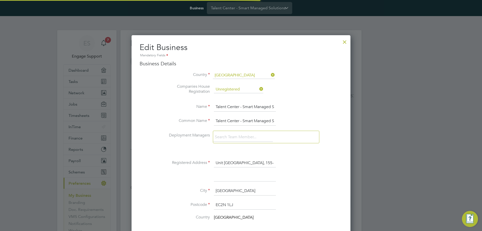
scroll to position [587, 219]
click at [345, 42] on div at bounding box center [344, 40] width 9 height 9
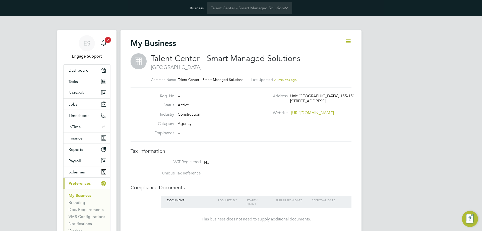
click at [349, 41] on icon at bounding box center [348, 41] width 6 height 6
click at [335, 54] on li "Edit Business e" at bounding box center [336, 53] width 30 height 7
type input "[GEOGRAPHIC_DATA]"
type input "Talent Center - Smart Managed Solutions"
type input "Unit [GEOGRAPHIC_DATA], 155-157 Minories"
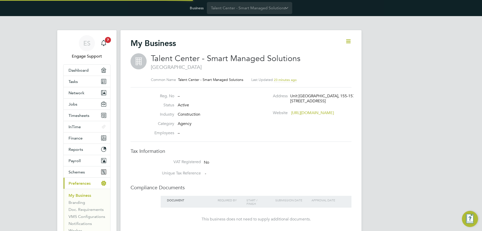
type input "[GEOGRAPHIC_DATA]"
type input "EC2N 1LJ"
type input "Construction"
type input "Agency"
type input "[URL][DOMAIN_NAME]"
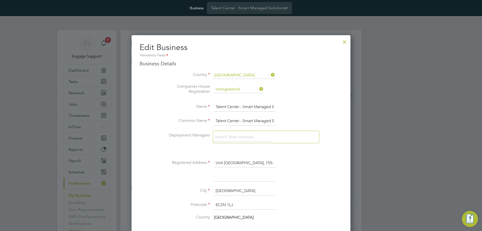
click at [243, 107] on input "Talent Center - Smart Managed Solutions" at bounding box center [245, 106] width 62 height 9
drag, startPoint x: 239, startPoint y: 107, endPoint x: 213, endPoint y: 107, distance: 25.9
click at [213, 107] on li "Name Talent CenterSmart Managed Solutions" at bounding box center [251, 109] width 183 height 14
click at [223, 108] on input "Talent CenterSmart Managed Solutions" at bounding box center [245, 106] width 62 height 9
drag, startPoint x: 239, startPoint y: 107, endPoint x: 205, endPoint y: 102, distance: 34.2
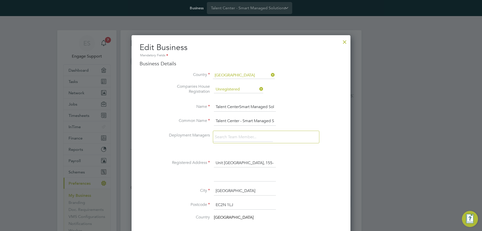
click at [205, 102] on li "Name Talent CenterSmart Managed Solutions" at bounding box center [251, 109] width 183 height 14
paste input "Talent Center"
click at [242, 106] on input "Smart Managed Solutions - Talent Center" at bounding box center [245, 106] width 62 height 9
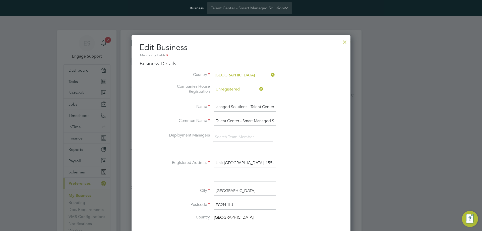
click at [242, 106] on input "Smart Managed Solutions - Talent Center" at bounding box center [245, 106] width 62 height 9
type input "Smart Managed Solutions - Talent Center"
click at [226, 119] on input "Talent Center - Smart Managed Solutions" at bounding box center [245, 121] width 62 height 9
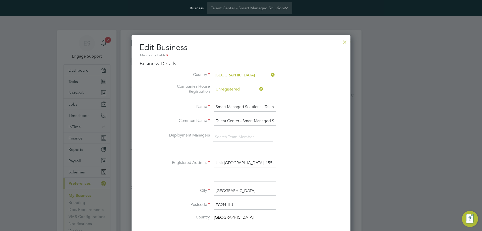
click at [226, 119] on input "Talent Center - Smart Managed Solutions" at bounding box center [245, 121] width 62 height 9
paste input "Smart Managed Solutions - Talent Center"
type input "Smart Managed Solutions - Talent Centre"
drag, startPoint x: 269, startPoint y: 106, endPoint x: 279, endPoint y: 106, distance: 10.3
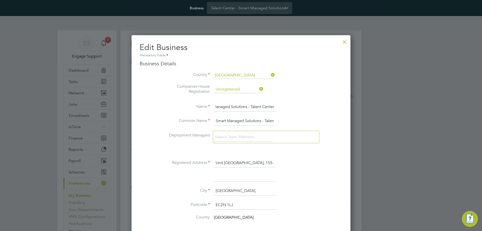
click at [279, 106] on li "Name Smart Managed Solutions - Talent Center" at bounding box center [251, 109] width 183 height 14
click at [273, 107] on input "Smart Managed Solutions - Talent Center" at bounding box center [245, 106] width 62 height 9
drag, startPoint x: 266, startPoint y: 121, endPoint x: 282, endPoint y: 123, distance: 16.5
click at [282, 123] on li "Common Name Smart Managed Solutions - Talent Centre" at bounding box center [251, 124] width 183 height 14
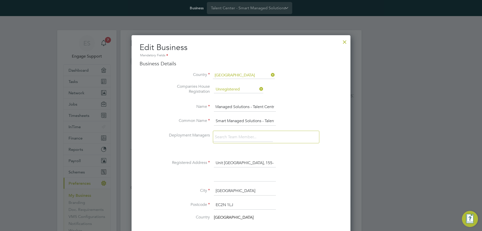
drag, startPoint x: 266, startPoint y: 107, endPoint x: 281, endPoint y: 107, distance: 15.6
click at [281, 107] on li "Name Smart Managed Solutions - Talent Centr" at bounding box center [251, 109] width 183 height 14
paste input "e"
type input "Smart Managed Solutions - Talent Centre"
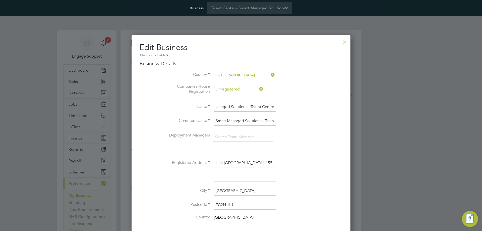
scroll to position [0, 0]
click at [162, 131] on li "Deployment Managers" at bounding box center [251, 140] width 183 height 18
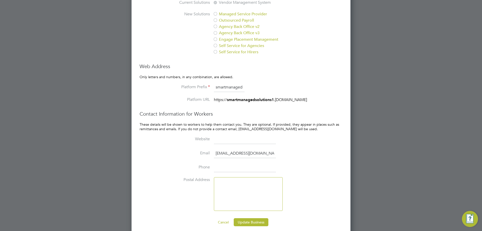
scroll to position [391, 0]
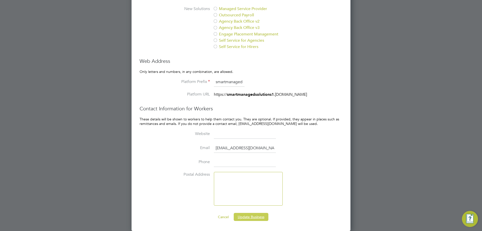
click at [248, 219] on button "Update Business" at bounding box center [251, 217] width 35 height 8
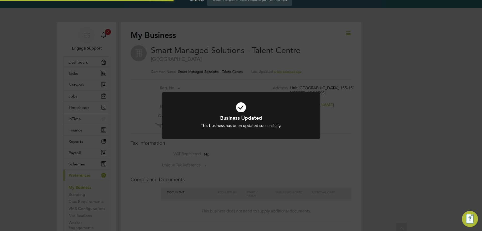
scroll to position [0, 0]
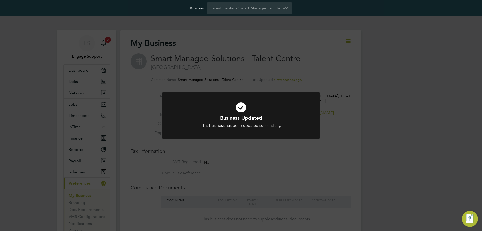
click at [348, 41] on div "Business Updated This business has been updated successfully. Cancel Okay" at bounding box center [241, 115] width 482 height 231
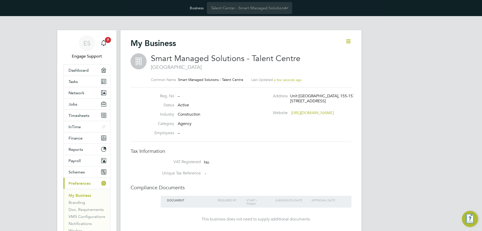
click at [348, 41] on icon at bounding box center [348, 41] width 6 height 6
click at [332, 51] on li "Edit Business e" at bounding box center [336, 53] width 30 height 7
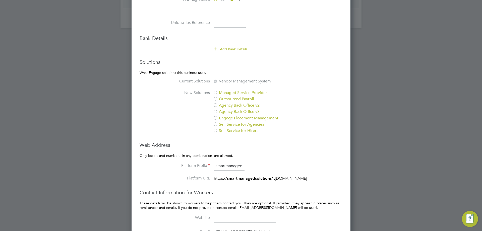
scroll to position [377, 0]
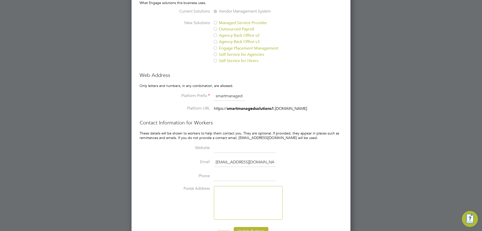
click at [233, 94] on input "smartmanagedsolutions1" at bounding box center [229, 96] width 31 height 9
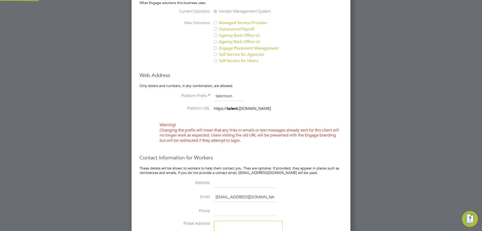
scroll to position [0, 0]
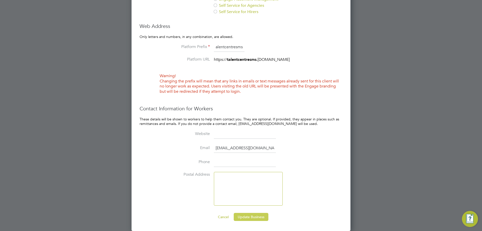
type input "talentcentresms"
click at [255, 218] on button "Update Business" at bounding box center [251, 217] width 35 height 8
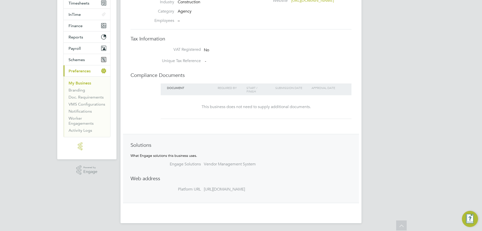
click at [380, 117] on div "ES Engage Support Notifications 7 Applications: Dashboard Tasks Network Team Me…" at bounding box center [241, 67] width 482 height 327
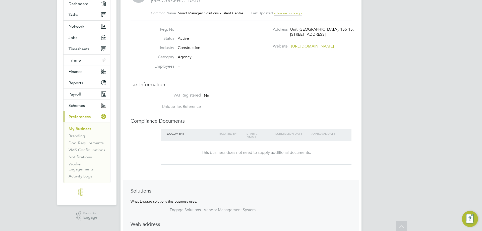
scroll to position [12, 0]
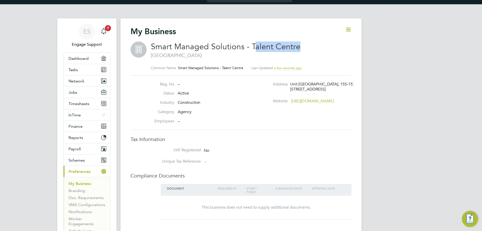
drag, startPoint x: 253, startPoint y: 48, endPoint x: 310, endPoint y: 49, distance: 57.5
click at [310, 49] on h2 "Smart Managed Solutions - Talent Centre [GEOGRAPHIC_DATA]" at bounding box center [249, 49] width 196 height 17
click at [390, 129] on div "ES Engage Support Notifications 7 Applications: Dashboard Tasks Network Team Me…" at bounding box center [241, 167] width 482 height 327
